Goal: Transaction & Acquisition: Purchase product/service

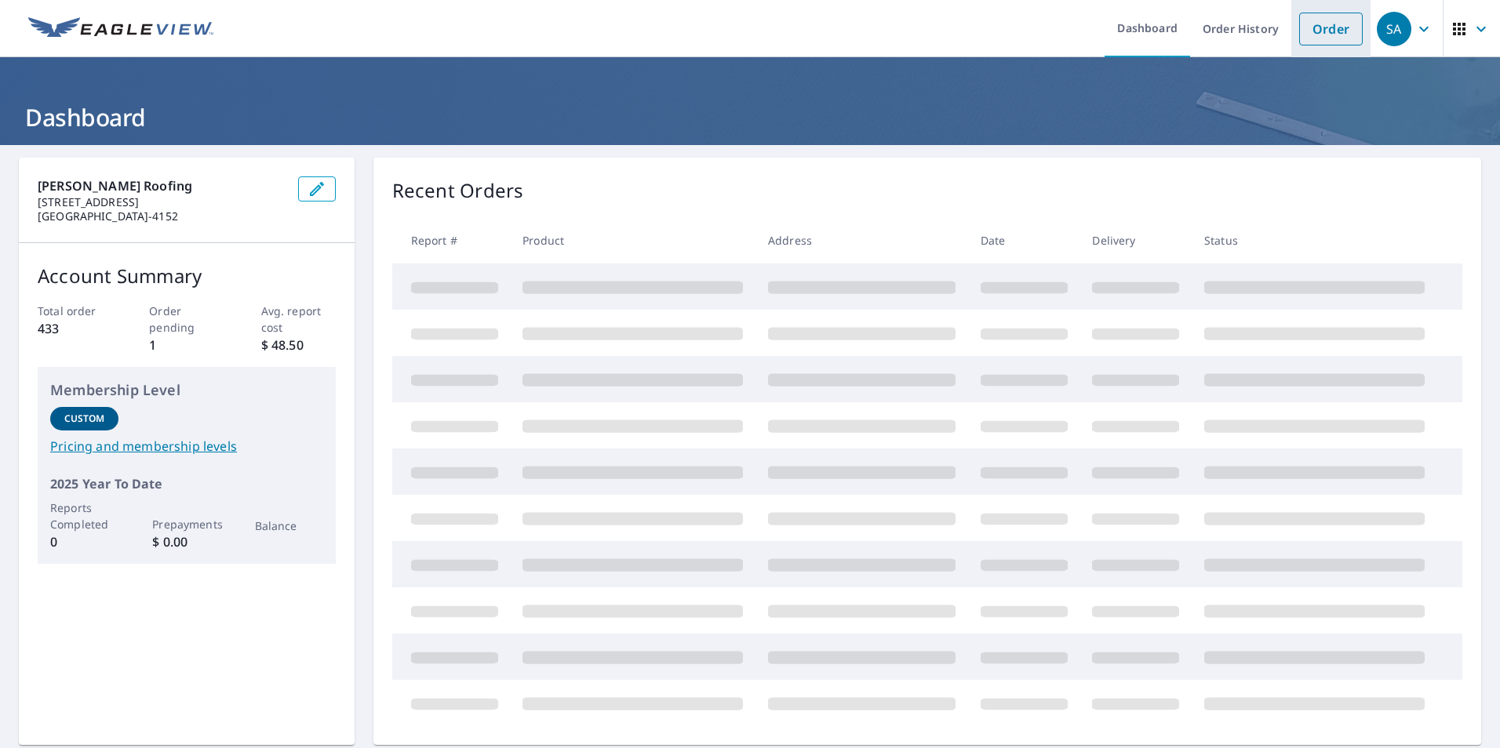
click at [1321, 38] on link "Order" at bounding box center [1331, 29] width 64 height 33
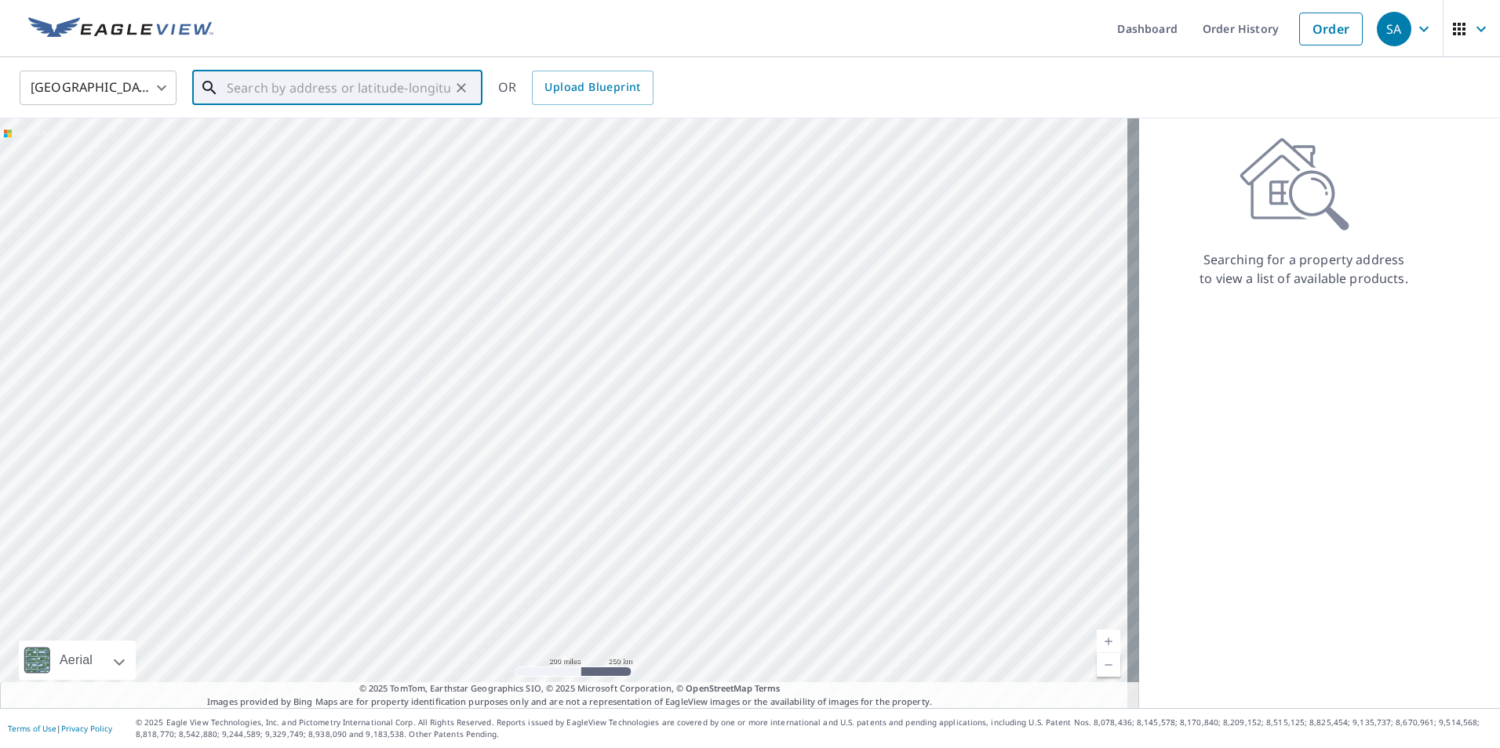
click at [391, 96] on input "text" at bounding box center [339, 88] width 224 height 44
click at [367, 131] on span "[STREET_ADDRESS]" at bounding box center [347, 133] width 246 height 19
type input "[STREET_ADDRESS][PERSON_NAME]"
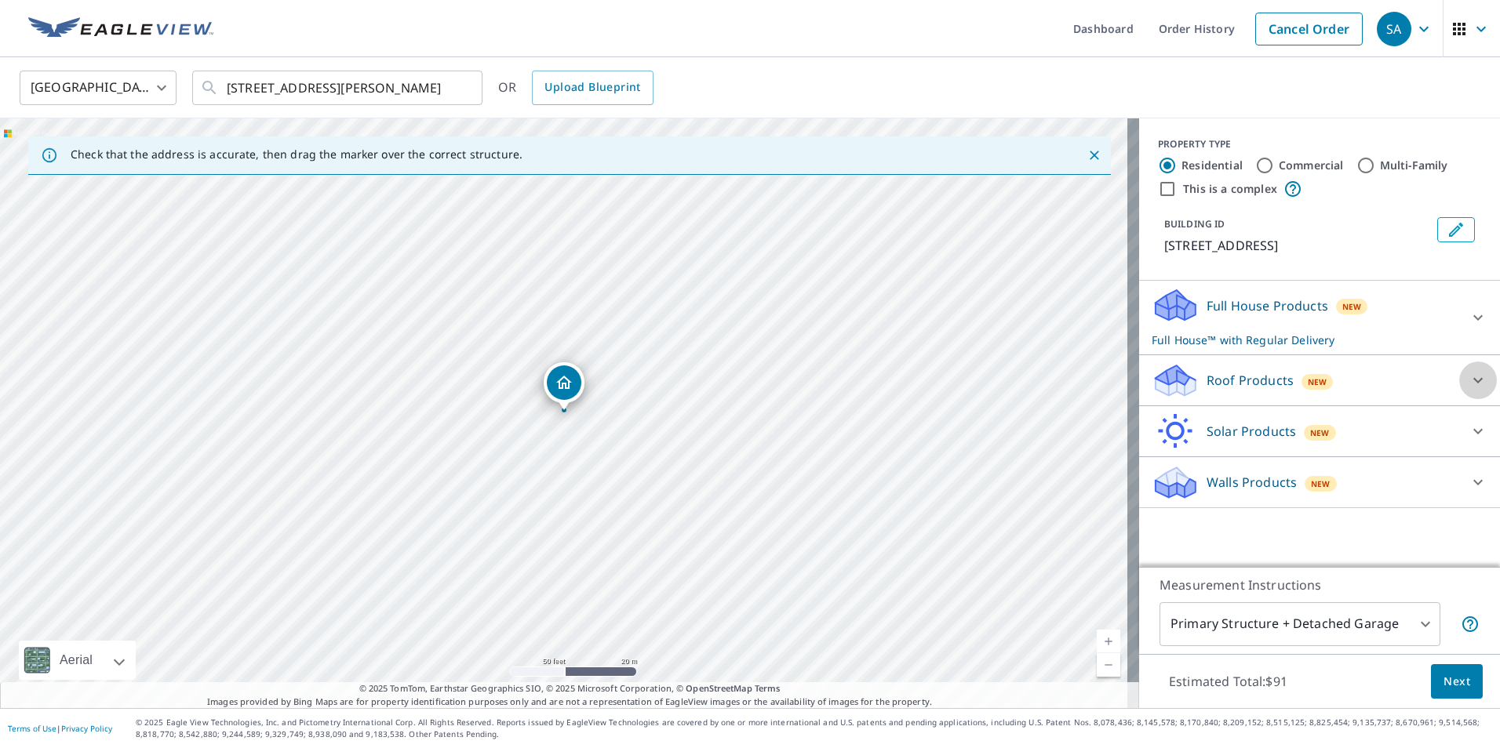
click at [1468, 383] on icon at bounding box center [1477, 380] width 19 height 19
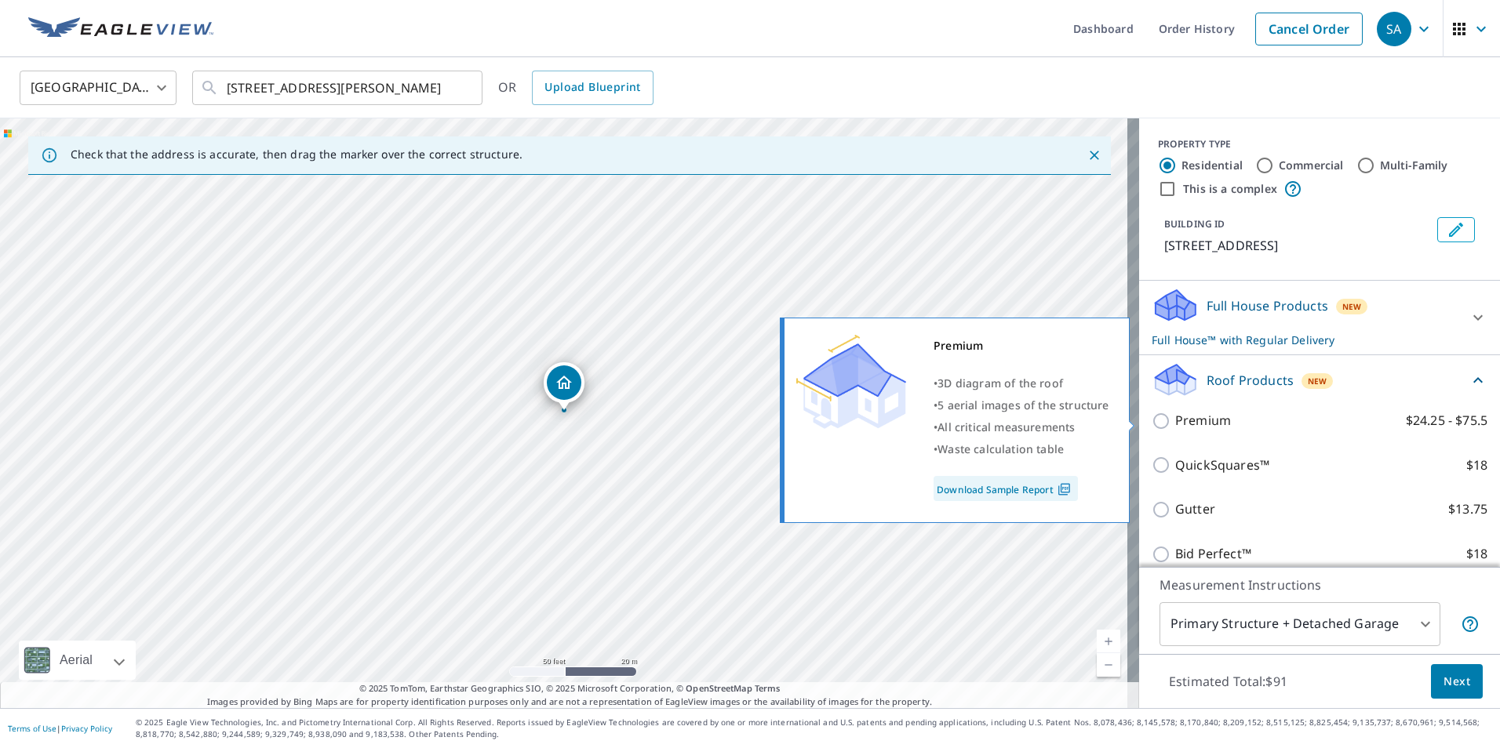
click at [1153, 422] on input "Premium $24.25 - $75.5" at bounding box center [1163, 421] width 24 height 19
checkbox input "true"
checkbox input "false"
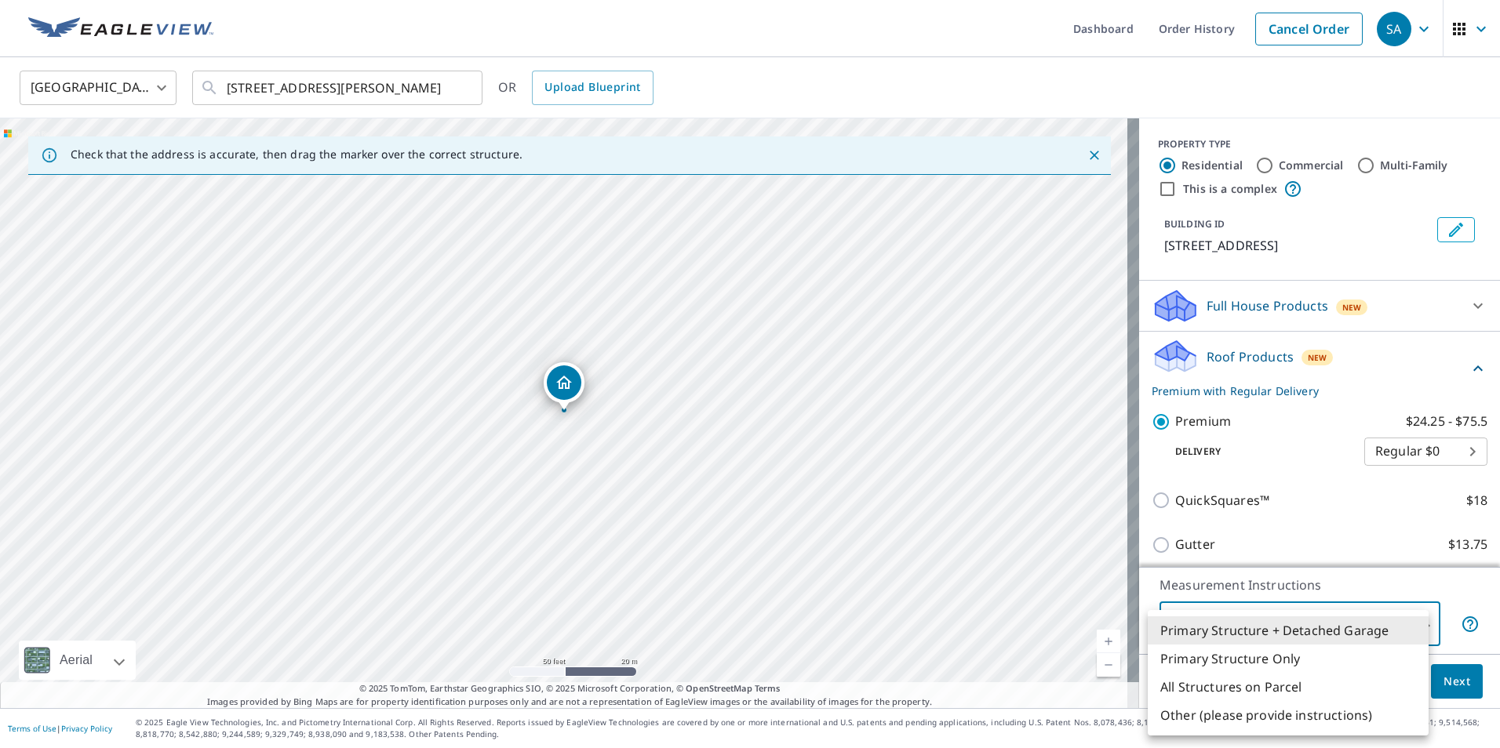
click at [1420, 619] on body "SA [GEOGRAPHIC_DATA] Dashboard Order History Cancel Order SA [GEOGRAPHIC_DATA] …" at bounding box center [750, 374] width 1500 height 748
click at [1270, 657] on li "Primary Structure Only" at bounding box center [1288, 659] width 281 height 28
type input "2"
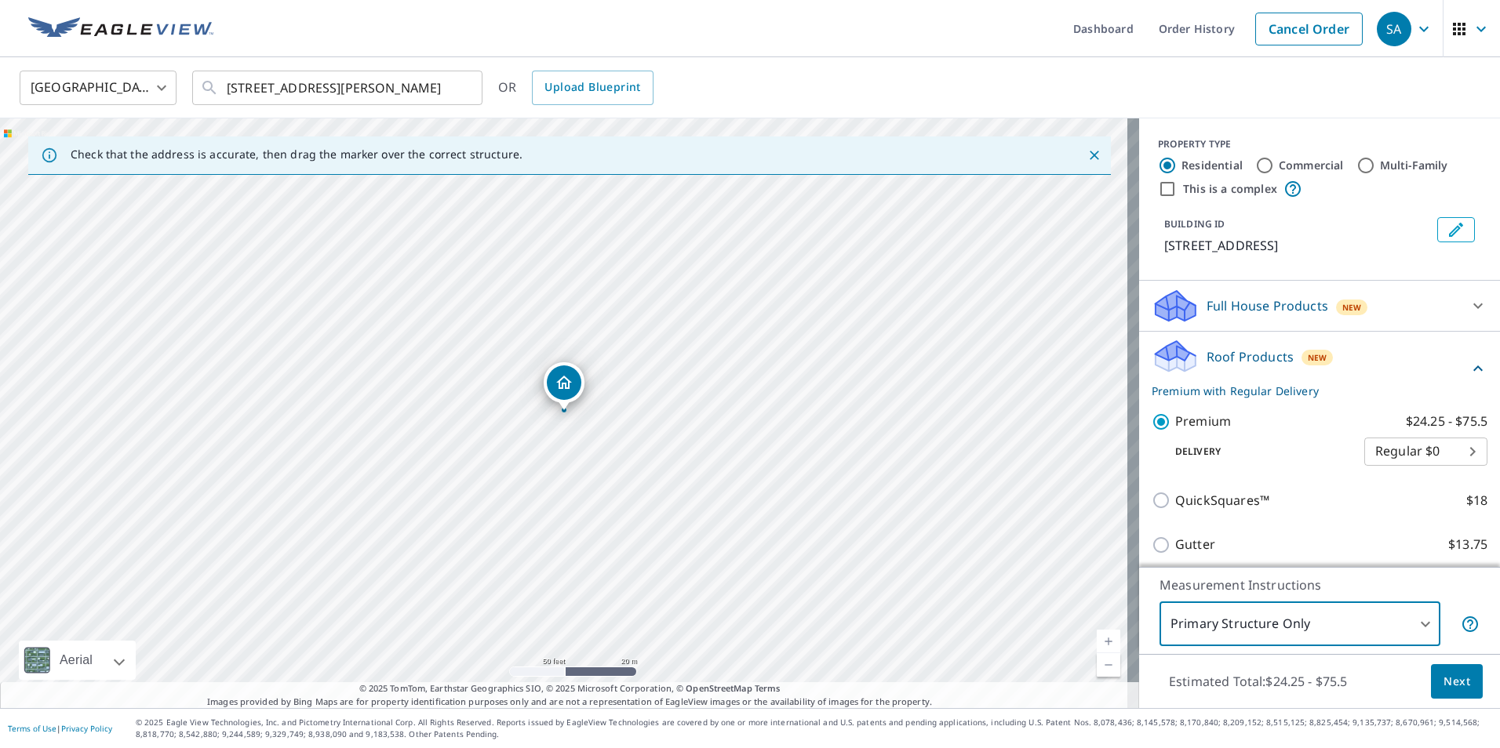
click at [1458, 685] on button "Next" at bounding box center [1457, 681] width 52 height 35
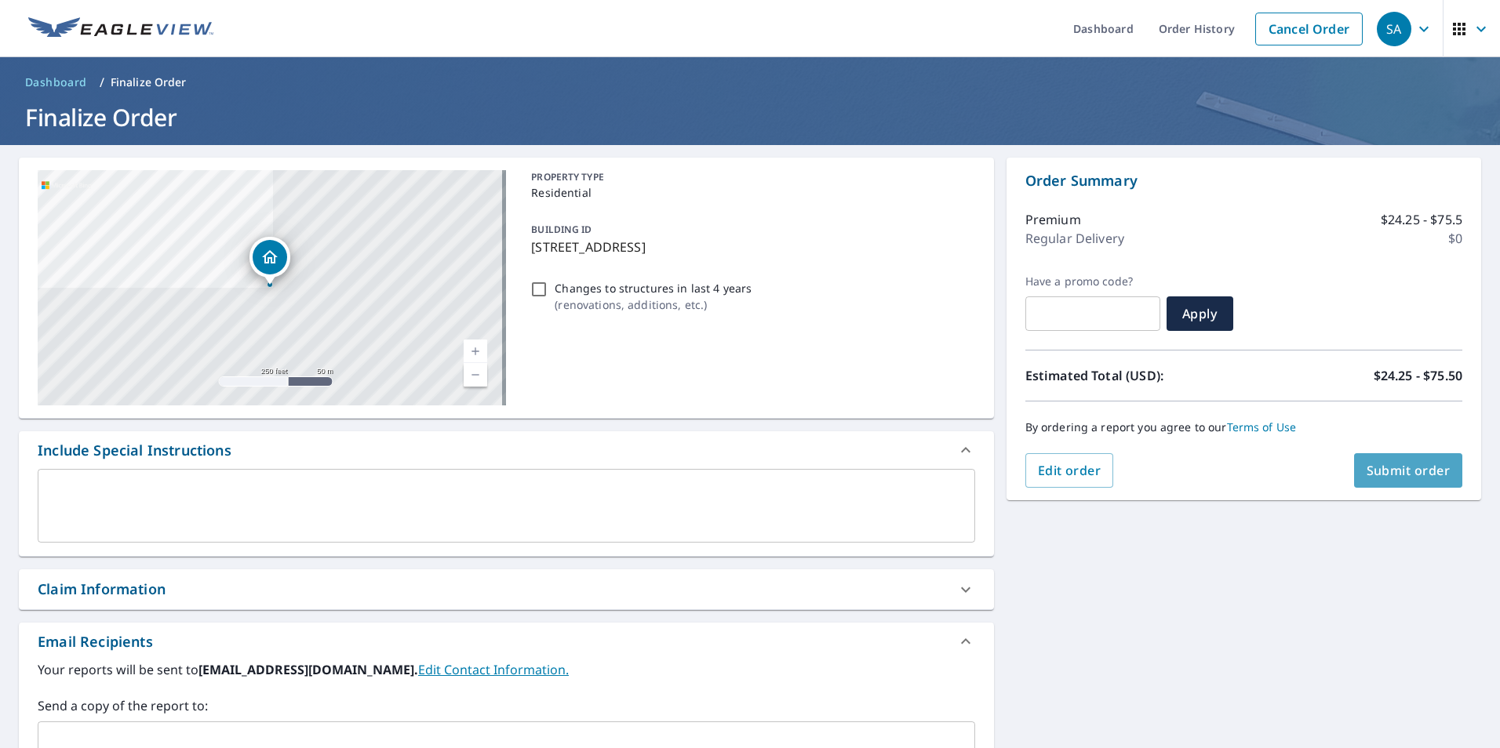
click at [1384, 472] on span "Submit order" at bounding box center [1408, 470] width 84 height 17
checkbox input "true"
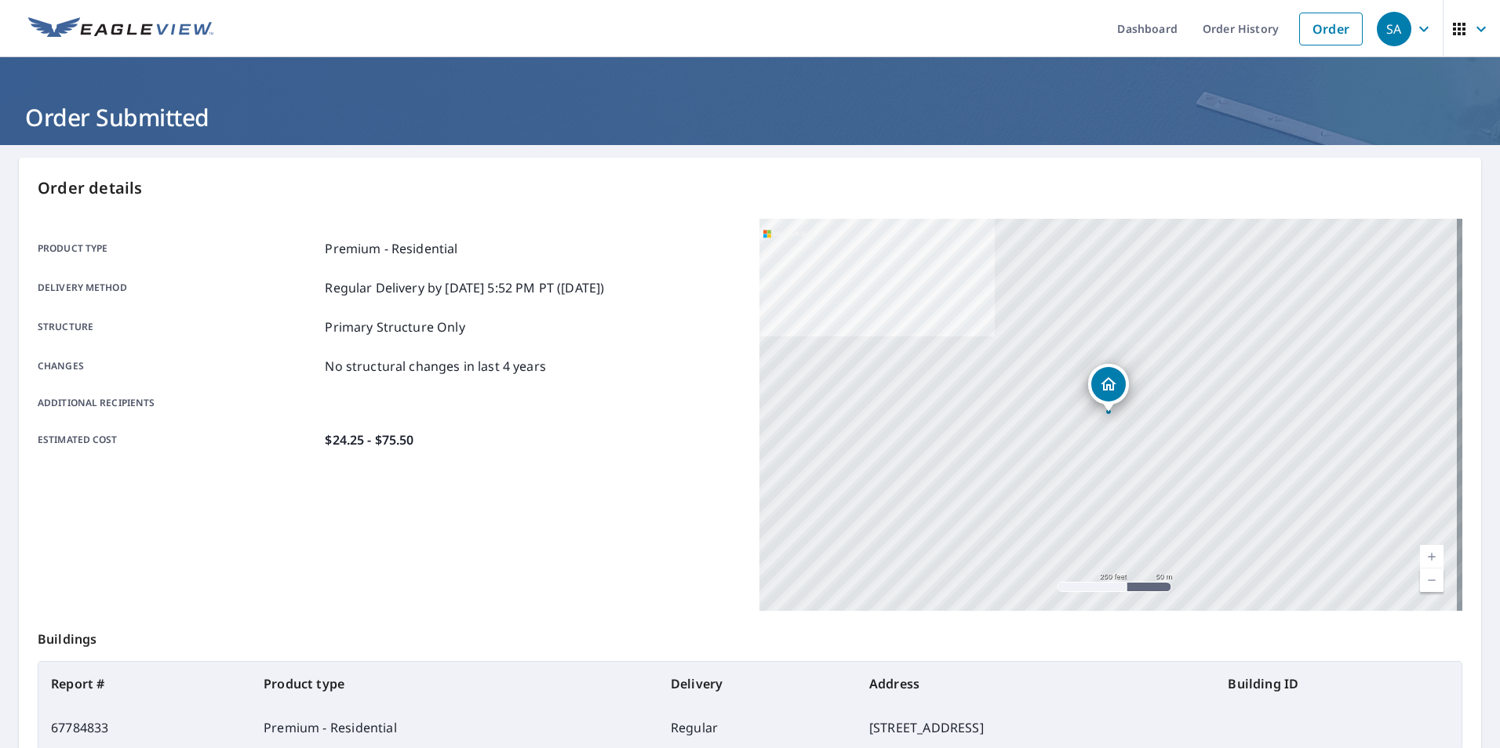
click at [1389, 198] on p "Order details" at bounding box center [750, 188] width 1424 height 24
